Goal: Information Seeking & Learning: Learn about a topic

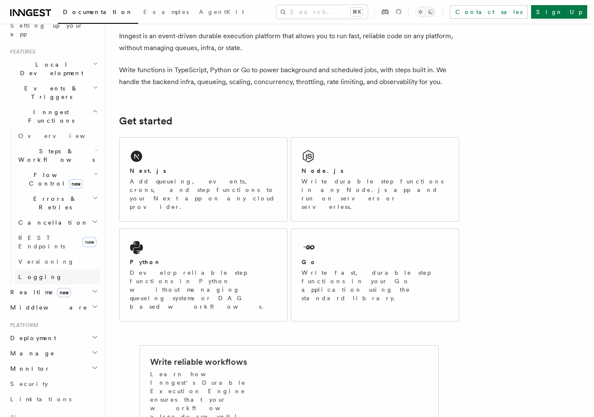
scroll to position [166, 0]
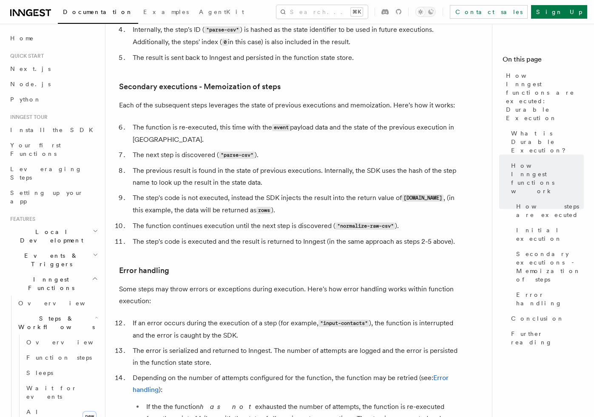
scroll to position [1165, 0]
click at [34, 300] on span "Overview" at bounding box center [62, 303] width 88 height 7
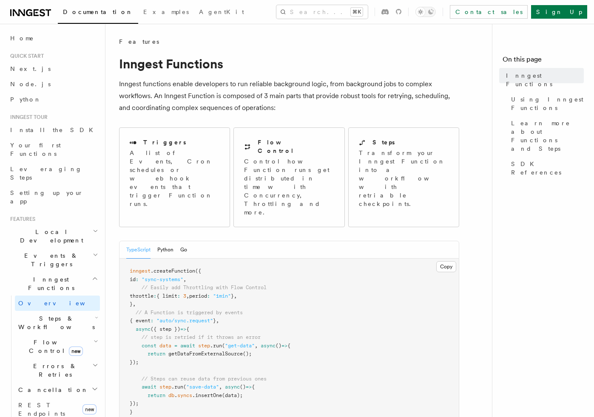
click at [35, 252] on span "Events & Triggers" at bounding box center [50, 260] width 86 height 17
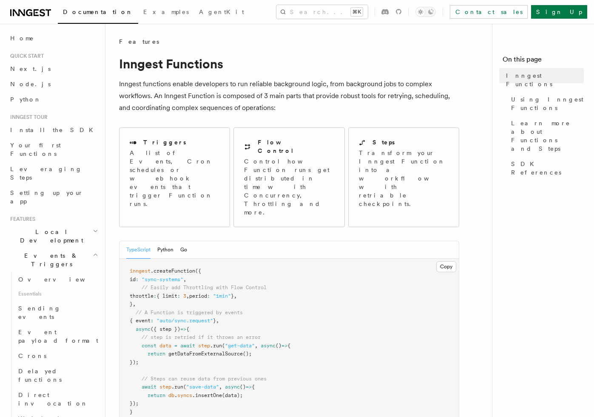
click at [39, 228] on span "Local Development" at bounding box center [50, 236] width 86 height 17
click at [37, 253] on span "Overview" at bounding box center [62, 256] width 88 height 7
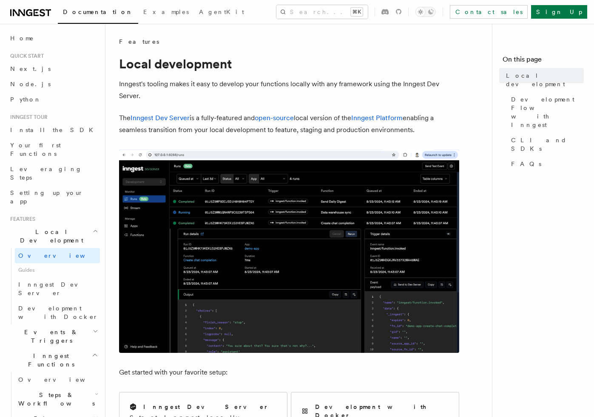
click at [33, 264] on span "Guides" at bounding box center [57, 271] width 85 height 14
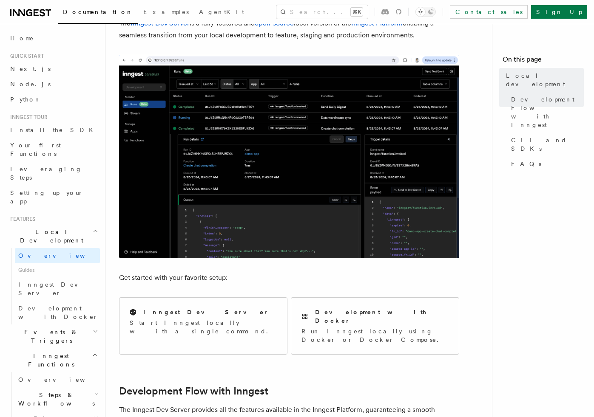
scroll to position [95, 0]
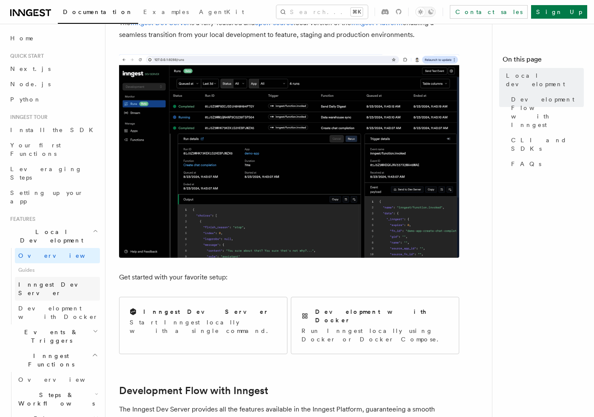
click at [52, 281] on span "Inngest Dev Server" at bounding box center [54, 288] width 73 height 15
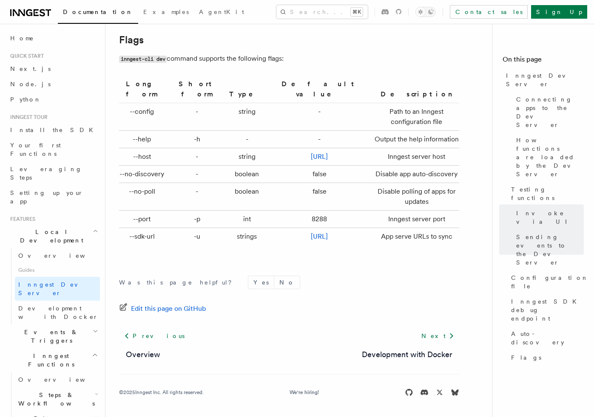
scroll to position [2614, 0]
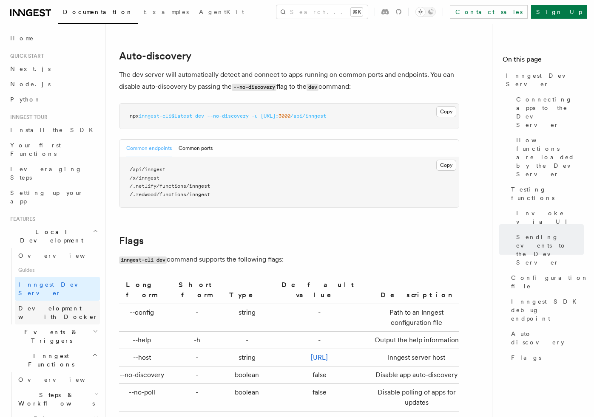
click at [68, 305] on span "Development with Docker" at bounding box center [58, 312] width 80 height 15
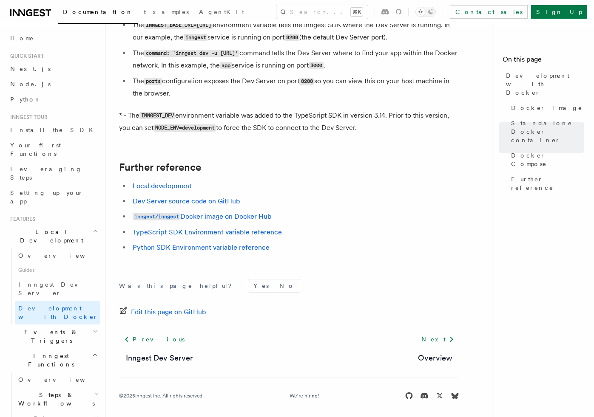
scroll to position [831, 0]
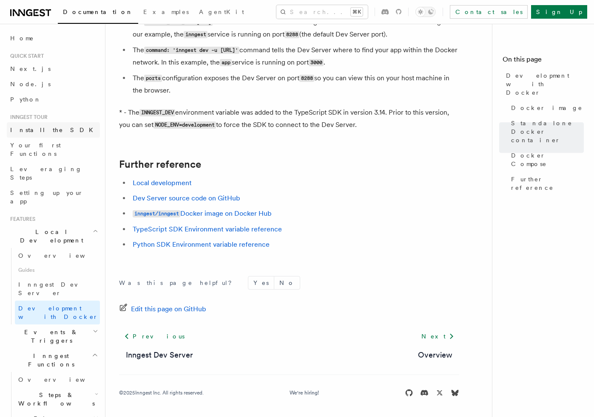
click at [39, 130] on span "Install the SDK" at bounding box center [54, 130] width 88 height 7
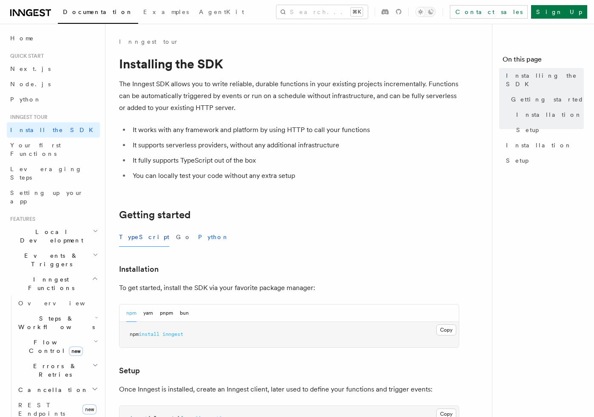
click at [198, 239] on button "Python" at bounding box center [213, 237] width 31 height 19
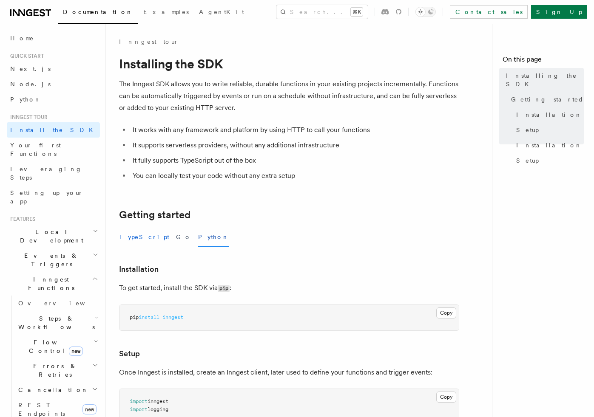
click at [135, 238] on button "TypeScript" at bounding box center [144, 237] width 50 height 19
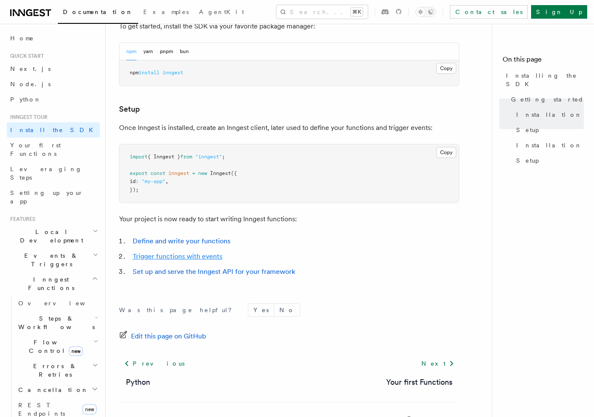
scroll to position [290, 0]
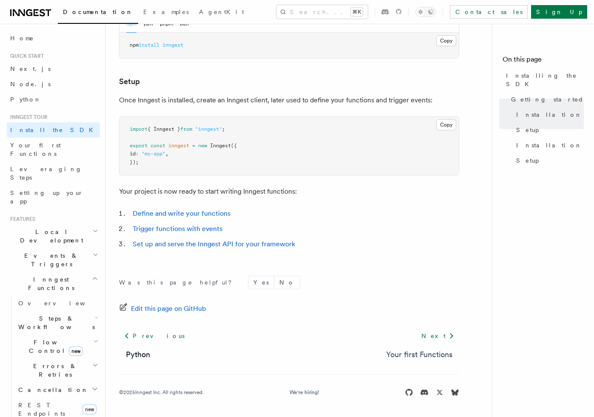
click at [405, 356] on link "Your first Functions" at bounding box center [419, 355] width 66 height 12
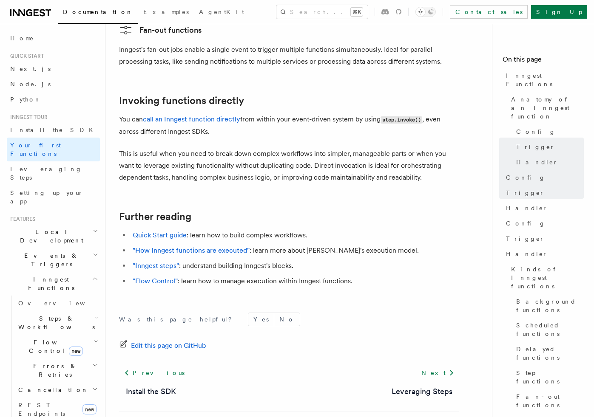
scroll to position [1666, 0]
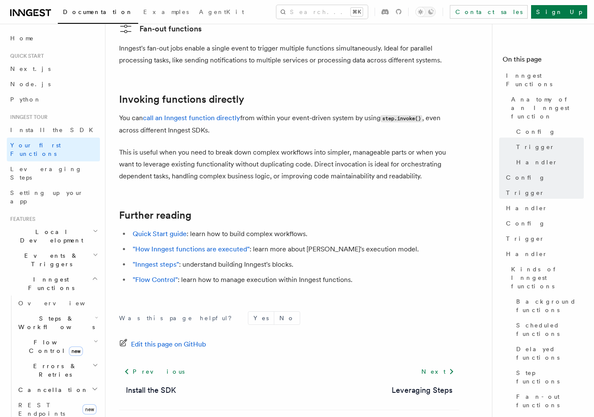
click at [51, 228] on span "Local Development" at bounding box center [50, 236] width 86 height 17
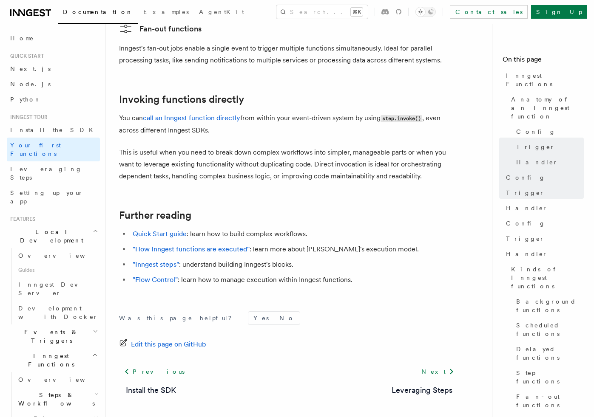
click at [48, 328] on span "Events & Triggers" at bounding box center [50, 336] width 86 height 17
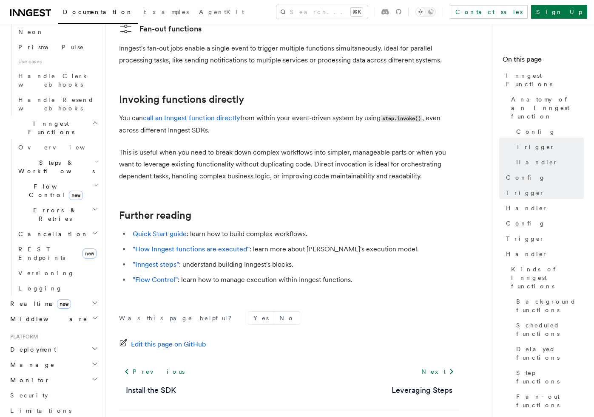
scroll to position [654, 0]
